Goal: Participate in discussion: Engage in conversation with other users on a specific topic

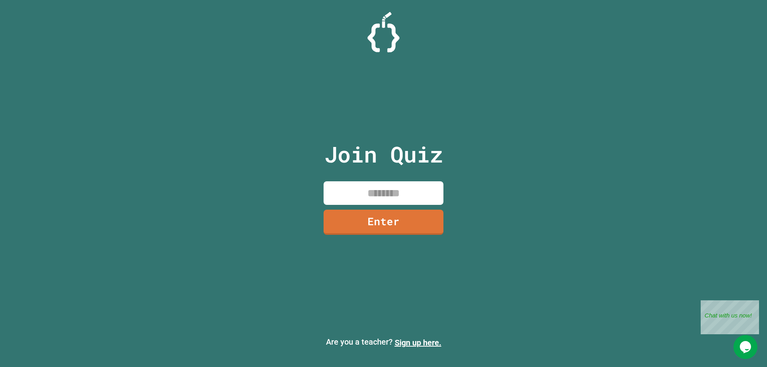
click at [377, 188] on input at bounding box center [384, 193] width 120 height 24
type input "********"
click at [370, 220] on link "Enter" at bounding box center [383, 222] width 121 height 26
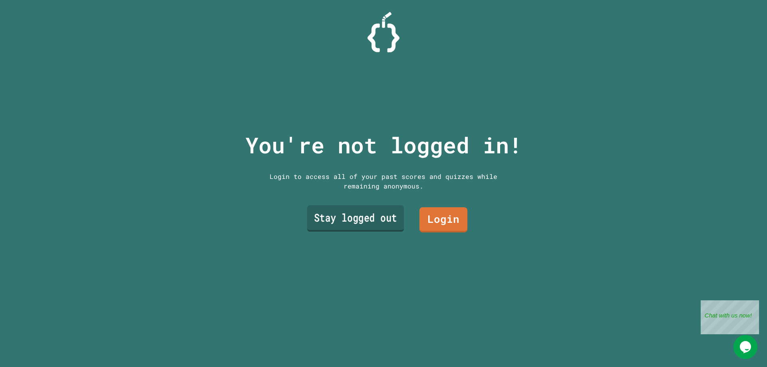
click at [380, 217] on link "Stay logged out" at bounding box center [355, 218] width 97 height 26
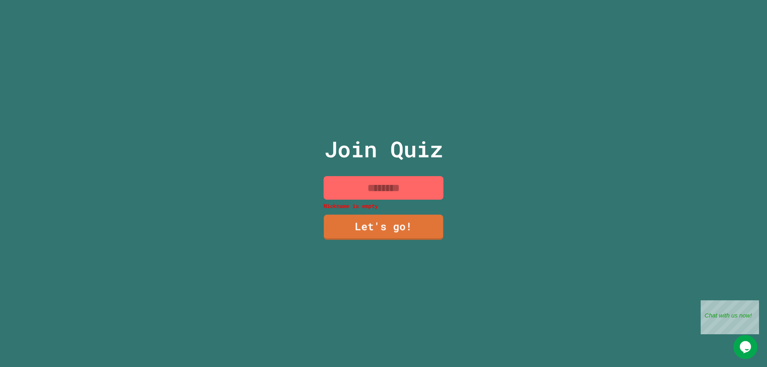
click at [338, 178] on input at bounding box center [384, 188] width 120 height 24
type input "*"
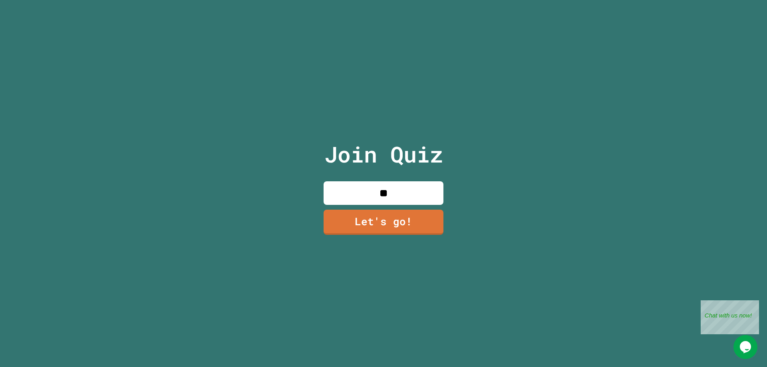
type input "*"
type input "**********"
click at [354, 216] on link "Let's go!" at bounding box center [383, 221] width 117 height 26
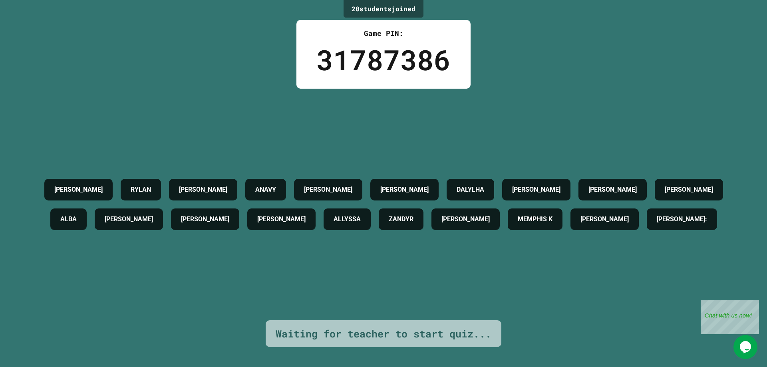
click at [665, 195] on h4 "[PERSON_NAME]" at bounding box center [689, 190] width 48 height 10
click at [70, 234] on div "[PERSON_NAME] [PERSON_NAME] [PERSON_NAME] DALYLHA [PERSON_NAME] [PERSON_NAME] P…" at bounding box center [383, 204] width 727 height 59
drag, startPoint x: 34, startPoint y: 201, endPoint x: 163, endPoint y: 207, distance: 128.4
click at [163, 207] on div "[PERSON_NAME] [PERSON_NAME] [PERSON_NAME] DALYLHA [PERSON_NAME] [PERSON_NAME] P…" at bounding box center [383, 204] width 727 height 59
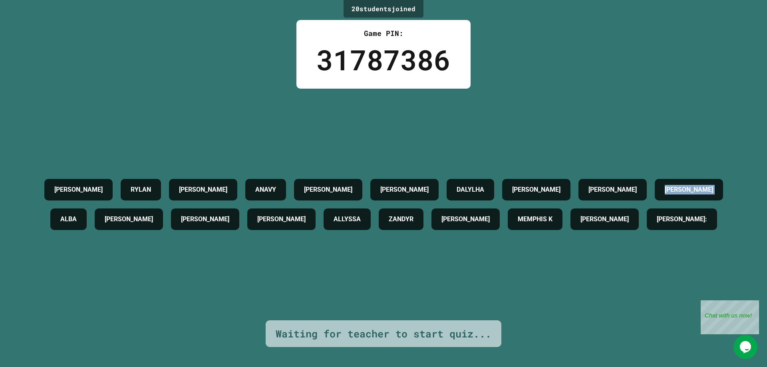
click at [87, 209] on div "ALBA" at bounding box center [68, 220] width 36 height 22
drag, startPoint x: 163, startPoint y: 207, endPoint x: 167, endPoint y: 205, distance: 5.0
click at [87, 209] on div "ALBA" at bounding box center [68, 220] width 36 height 22
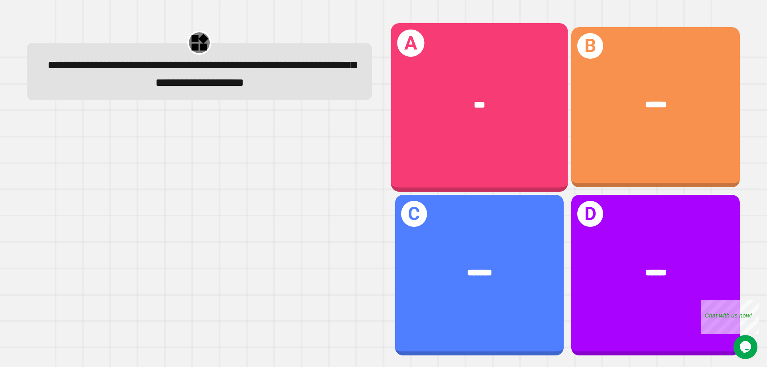
drag, startPoint x: 427, startPoint y: 137, endPoint x: 449, endPoint y: 135, distance: 22.5
click at [449, 135] on div "A ***" at bounding box center [479, 107] width 177 height 169
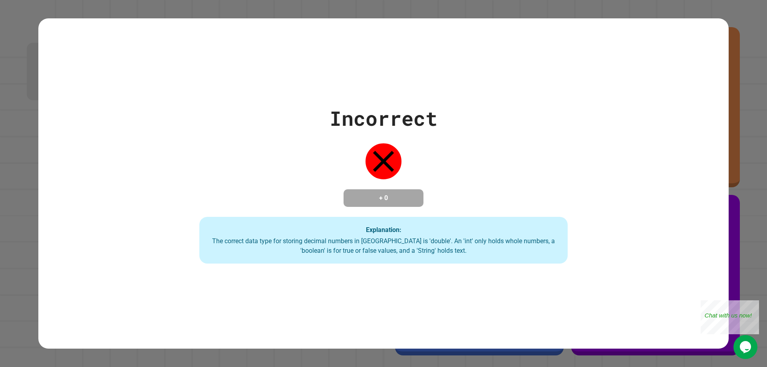
click at [657, 240] on div "Incorrect + 0 Explanation: The correct data type for storing decimal numbers in…" at bounding box center [383, 183] width 690 height 161
click at [435, 207] on div "Incorrect + 0 Explanation: The correct data type for storing decimal numbers in…" at bounding box center [383, 183] width 527 height 161
click at [754, 306] on div "Close" at bounding box center [753, 305] width 10 height 10
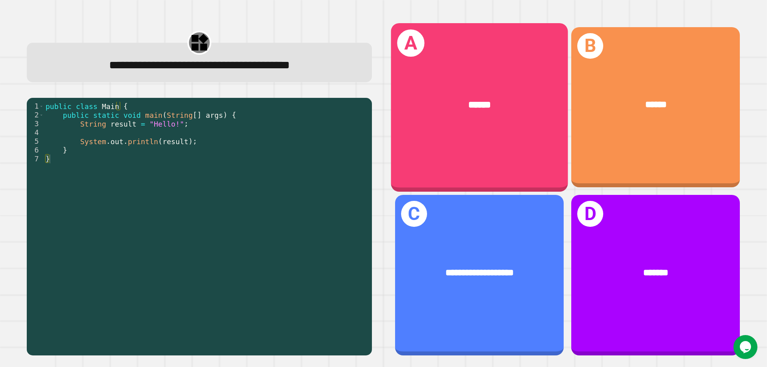
click at [524, 160] on div "A ******" at bounding box center [479, 107] width 177 height 169
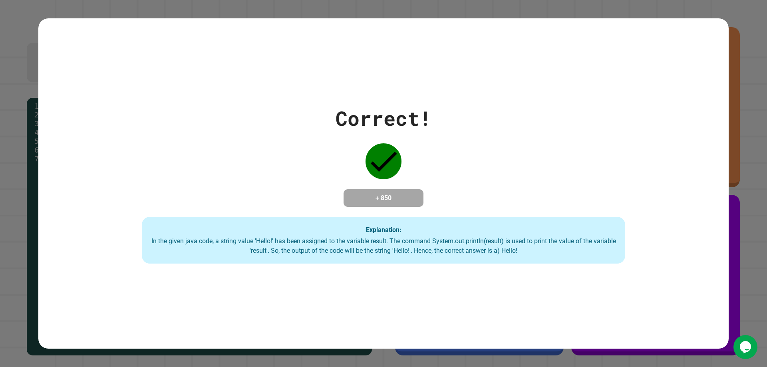
click at [352, 206] on div "+ 850" at bounding box center [384, 198] width 80 height 18
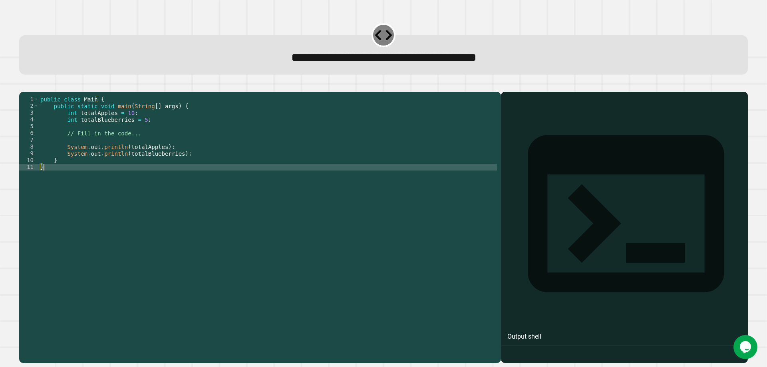
drag, startPoint x: 252, startPoint y: 191, endPoint x: 210, endPoint y: 187, distance: 42.1
click at [210, 187] on div "public class Main { public static void main ( String [ ] args ) { int totalAppl…" at bounding box center [268, 218] width 458 height 245
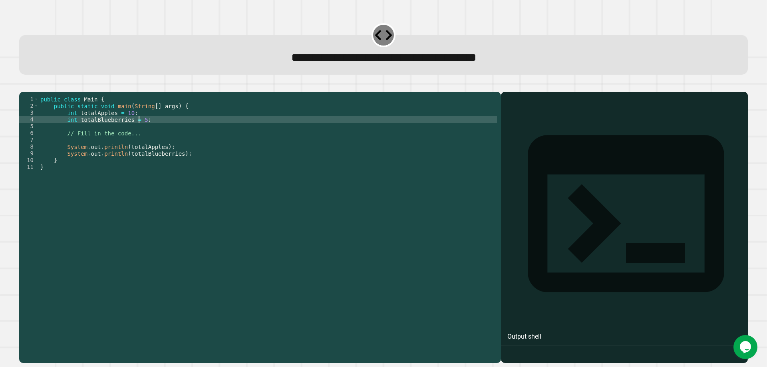
click at [140, 133] on div "public class Main { public static void main ( String [ ] args ) { int totalAppl…" at bounding box center [268, 218] width 458 height 245
click at [189, 166] on div "public class Main { public static void main ( String [ ] args ) { int totalAppl…" at bounding box center [268, 218] width 458 height 245
click at [141, 133] on div "public class Main { public static void main ( String [ ] args ) { int totalAppl…" at bounding box center [268, 218] width 458 height 245
click at [189, 166] on div "public class Main { public static void main ( String [ ] args ) { int totalAppl…" at bounding box center [268, 218] width 458 height 245
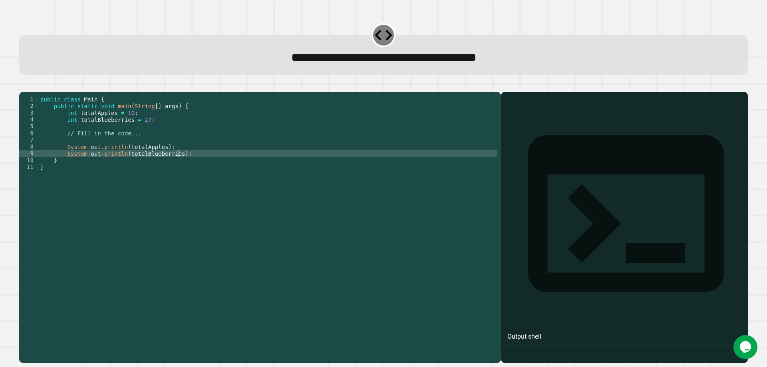
type textarea "**********"
click at [23, 85] on icon "button" at bounding box center [23, 85] width 0 height 0
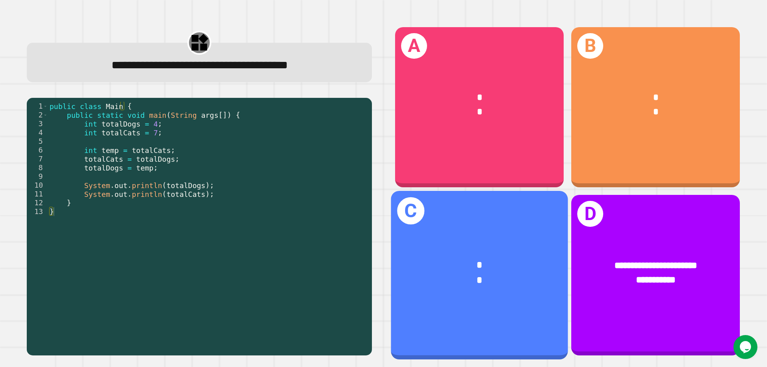
click at [448, 294] on div "* *" at bounding box center [479, 273] width 177 height 69
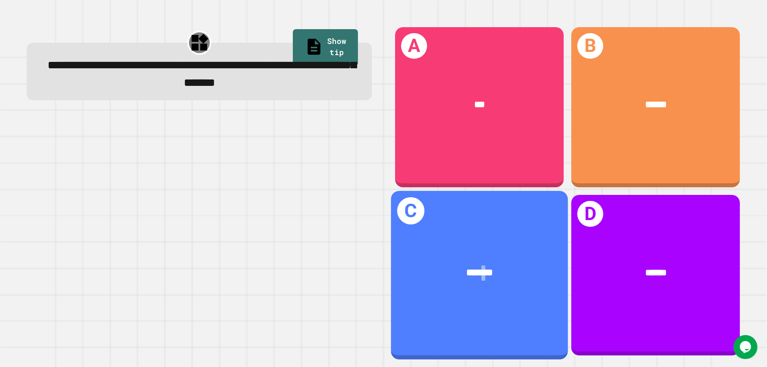
drag, startPoint x: 474, startPoint y: 239, endPoint x: 479, endPoint y: 241, distance: 5.6
click at [479, 246] on div "*******" at bounding box center [479, 273] width 177 height 54
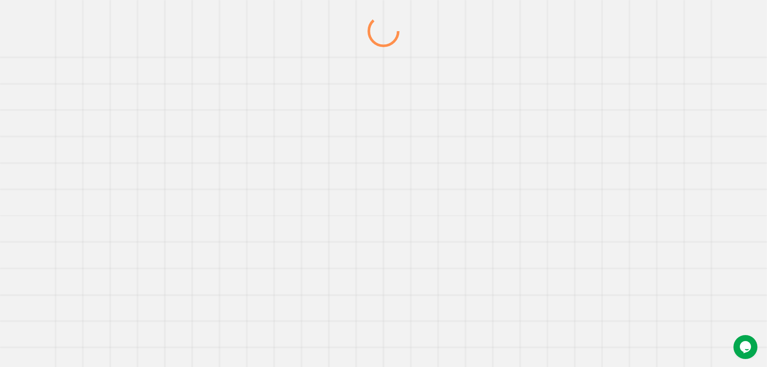
click at [479, 241] on div at bounding box center [383, 191] width 736 height 352
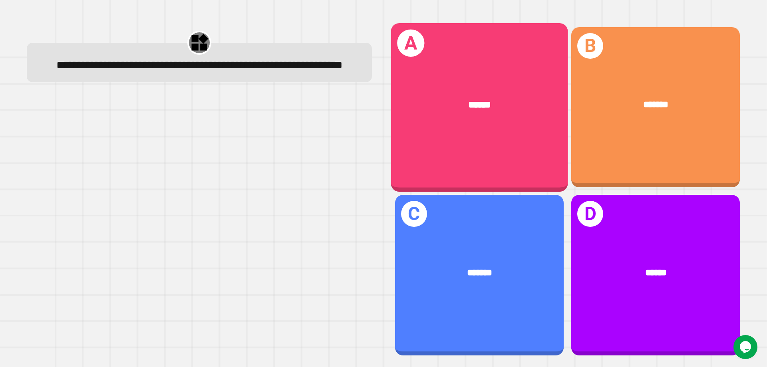
click at [456, 125] on div "******" at bounding box center [479, 105] width 177 height 54
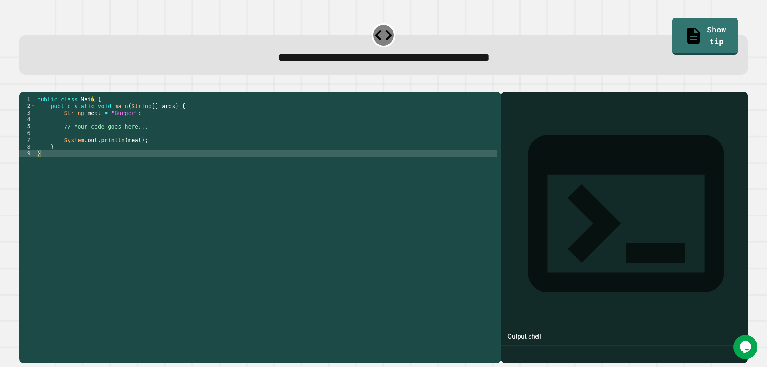
click at [119, 125] on div "public class Main { public static void main ( String [ ] args ) { String meal =…" at bounding box center [266, 218] width 461 height 245
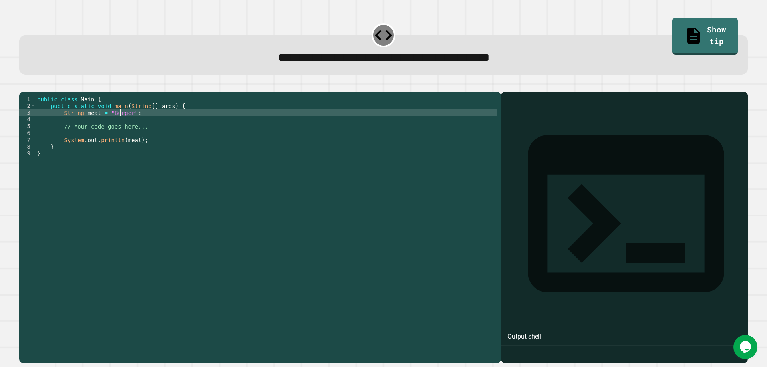
click at [119, 125] on div "public class Main { public static void main ( String [ ] args ) { String meal =…" at bounding box center [266, 218] width 461 height 245
click at [119, 125] on div "public class Main { public static void main ( String [ ] args ) { String meal =…" at bounding box center [266, 211] width 461 height 231
click at [127, 126] on div "public class Main { public static void main ( String [ ] args ) { String meal =…" at bounding box center [266, 218] width 461 height 245
click at [121, 125] on div "public class Main { public static void main ( String [ ] args ) { String meal =…" at bounding box center [266, 218] width 461 height 245
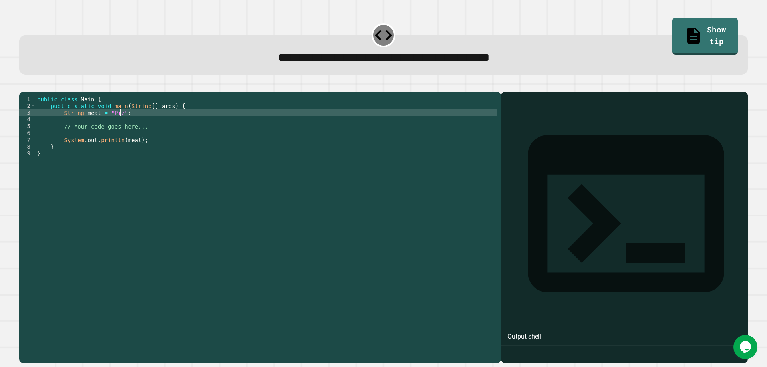
click at [119, 125] on div "public class Main { public static void main ( String [ ] args ) { String meal =…" at bounding box center [266, 218] width 461 height 245
click at [115, 125] on div "public class Main { public static void main ( String [ ] args ) { String meal =…" at bounding box center [266, 218] width 461 height 245
type textarea "**********"
click at [31, 93] on icon "button" at bounding box center [28, 90] width 4 height 6
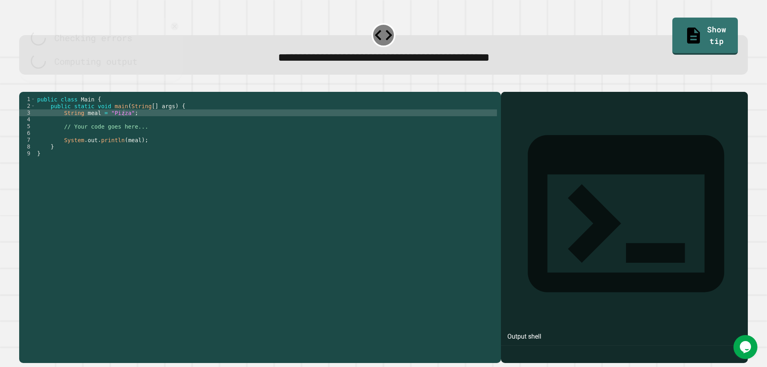
click at [32, 92] on div at bounding box center [383, 87] width 729 height 10
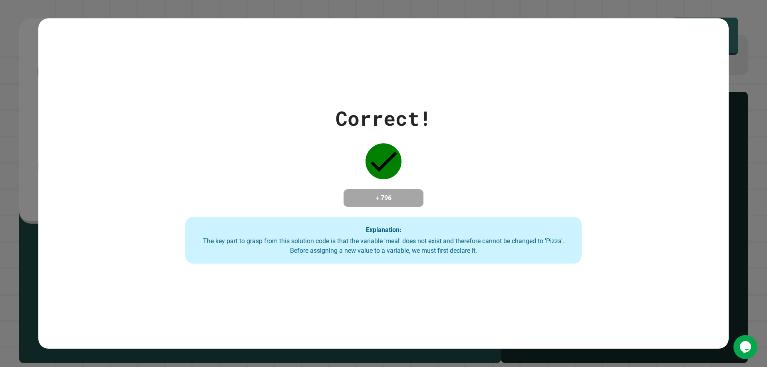
click at [158, 187] on div "Correct! + 796 Explanation: The key part to grasp from this solution code is th…" at bounding box center [384, 183] width 566 height 161
